Goal: Check status: Check status

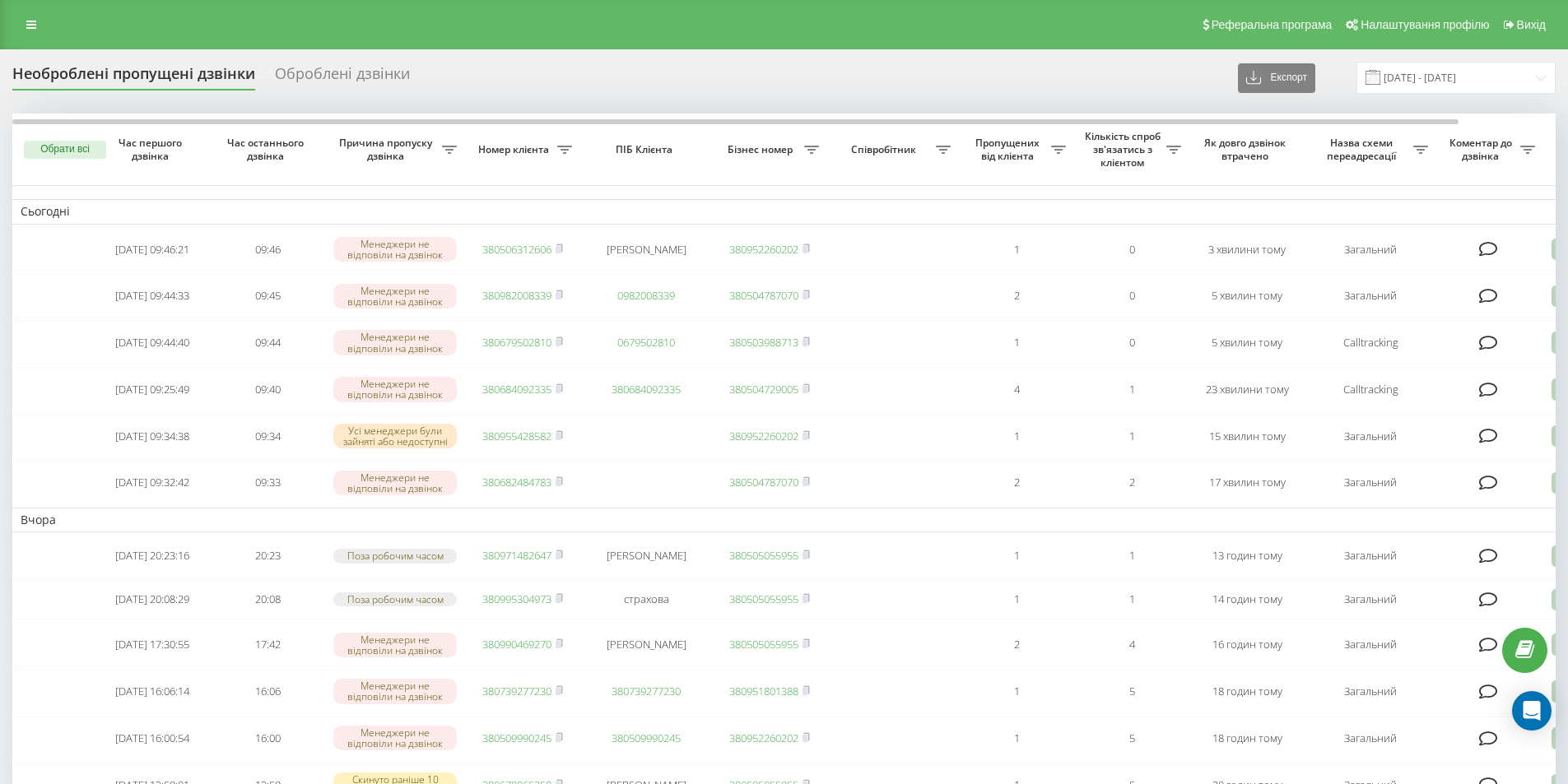
click at [66, 70] on div "Необроблені пропущені дзвінки" at bounding box center [133, 77] width 243 height 25
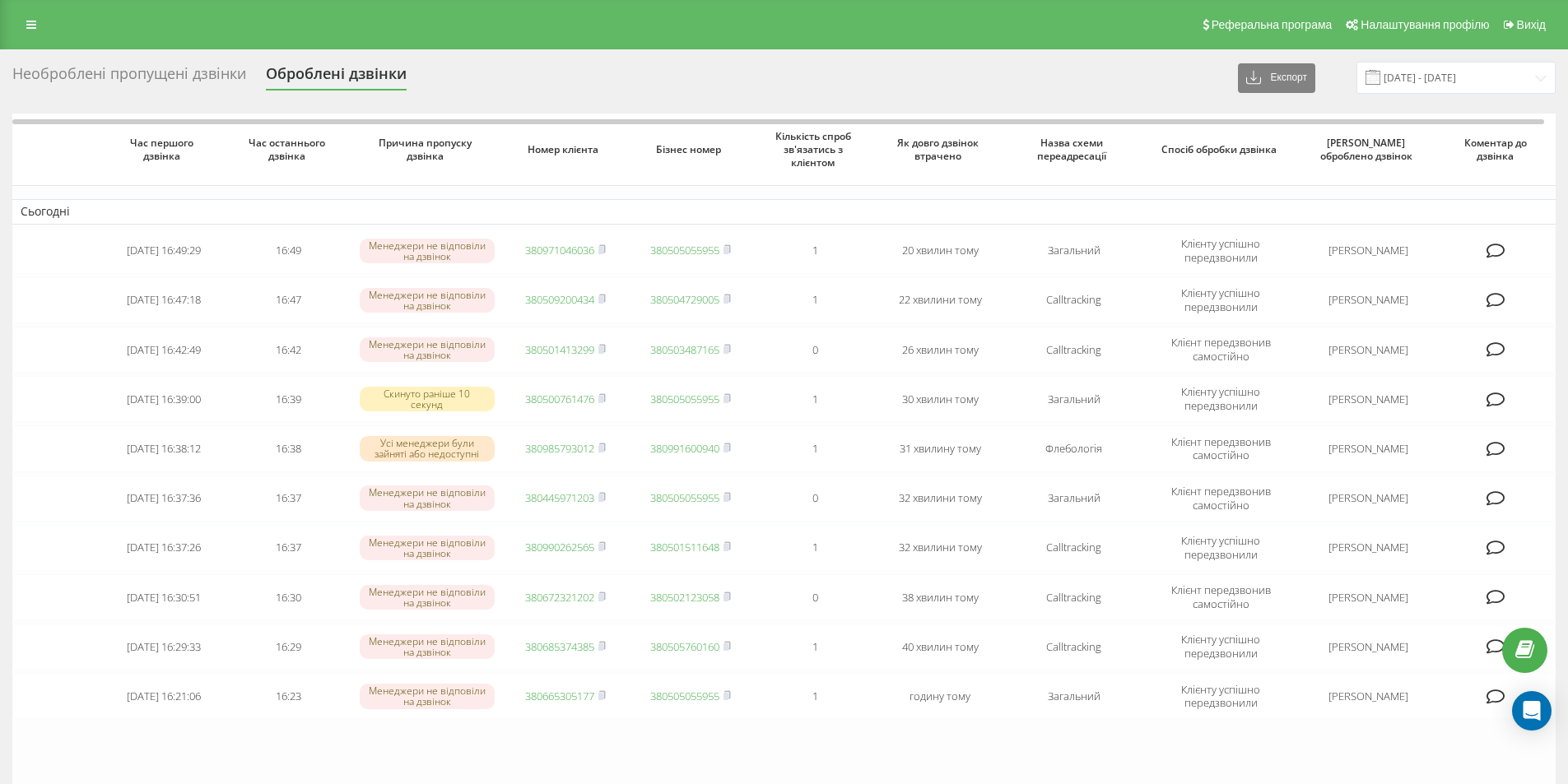
click at [84, 70] on div "Необроблені пропущені дзвінки" at bounding box center [129, 77] width 234 height 25
